Goal: Find contact information: Find contact information

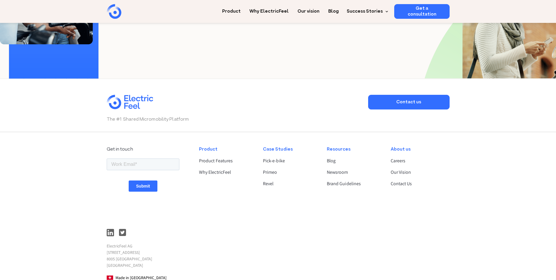
scroll to position [1523, 0]
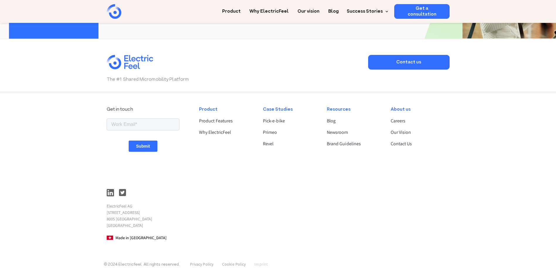
click at [260, 265] on link "Imprint" at bounding box center [261, 263] width 13 height 5
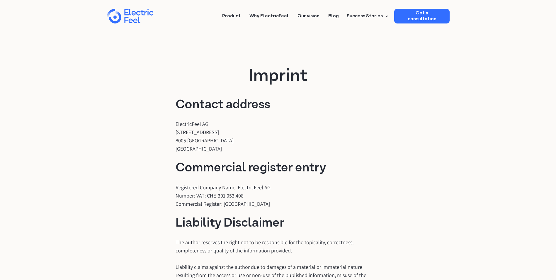
click at [269, 147] on div "Contact address ElectricFeel AG Hardturmstrasse 253 8005 Zürich Switzerland Com…" at bounding box center [278, 264] width 205 height 332
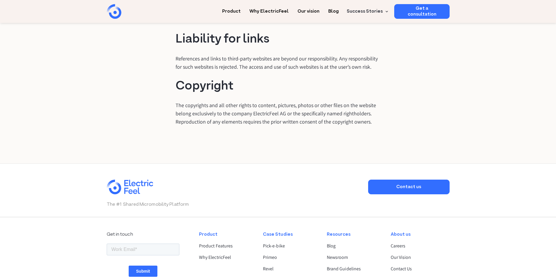
scroll to position [352, 0]
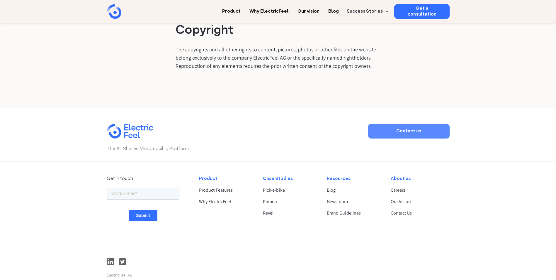
click at [389, 125] on link "Contact us" at bounding box center [409, 131] width 82 height 15
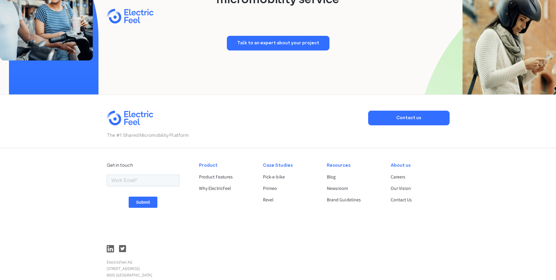
scroll to position [1567, 0]
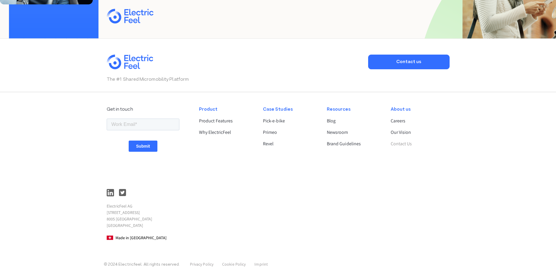
click at [395, 146] on link "Contact Us" at bounding box center [418, 143] width 54 height 7
